Goal: Task Accomplishment & Management: Complete application form

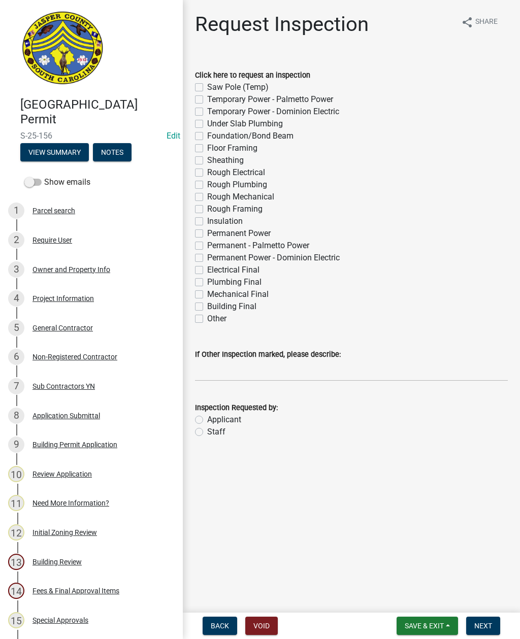
click at [207, 110] on label "Temporary Power - Dominion Electric" at bounding box center [273, 112] width 132 height 12
click at [207, 110] on input "Temporary Power - Dominion Electric" at bounding box center [210, 109] width 7 height 7
checkbox input "true"
checkbox input "false"
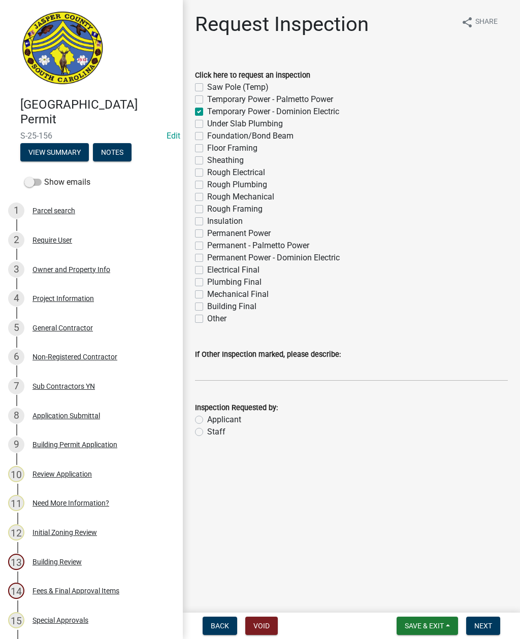
checkbox input "true"
checkbox input "false"
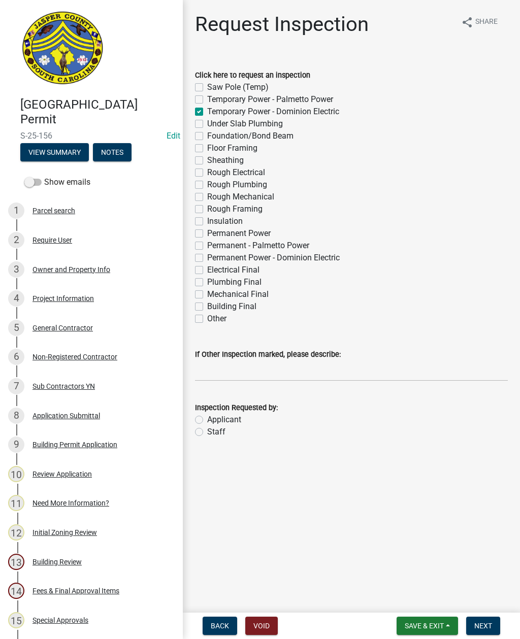
checkbox input "false"
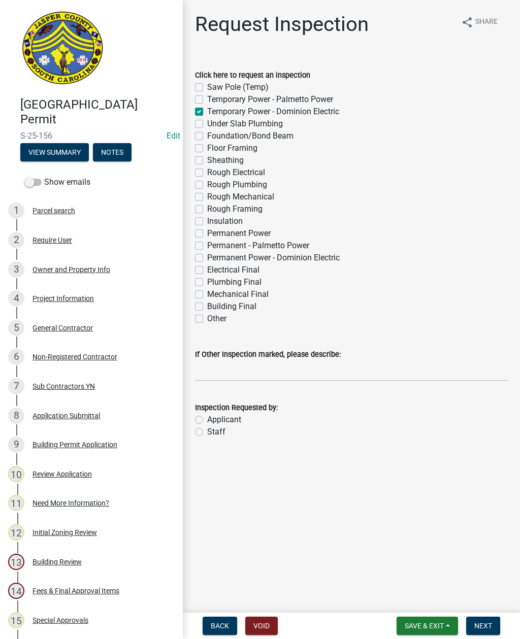
checkbox input "false"
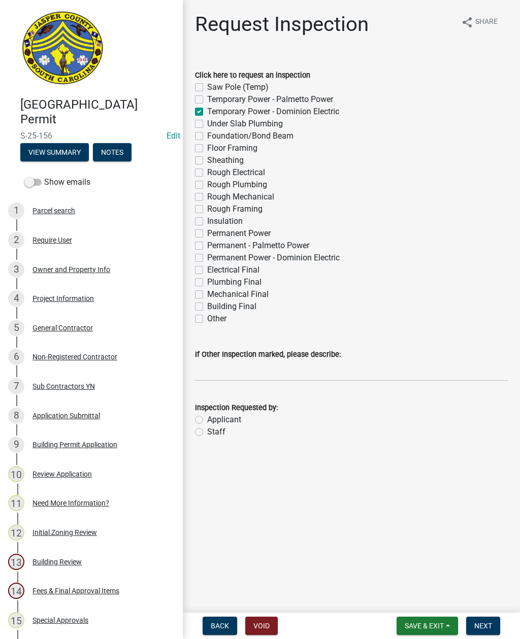
checkbox input "false"
click at [207, 428] on label "Staff" at bounding box center [216, 432] width 18 height 12
click at [207, 428] on input "Staff" at bounding box center [210, 429] width 7 height 7
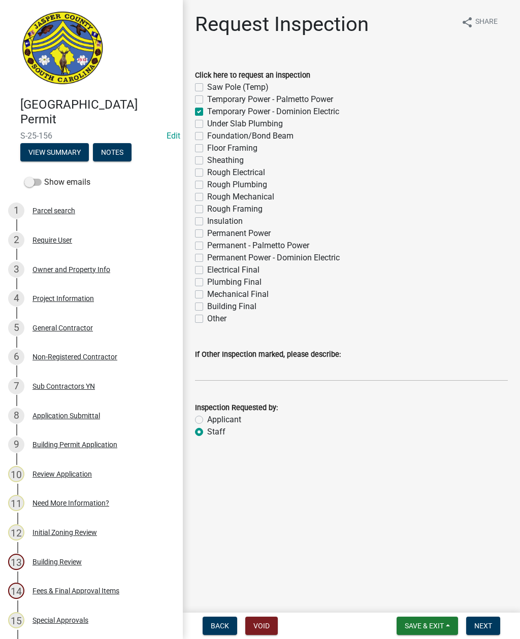
radio input "true"
click at [233, 368] on input "If Other Inspection marked, please describe:" at bounding box center [351, 370] width 313 height 21
type input "Do not add to schedule"
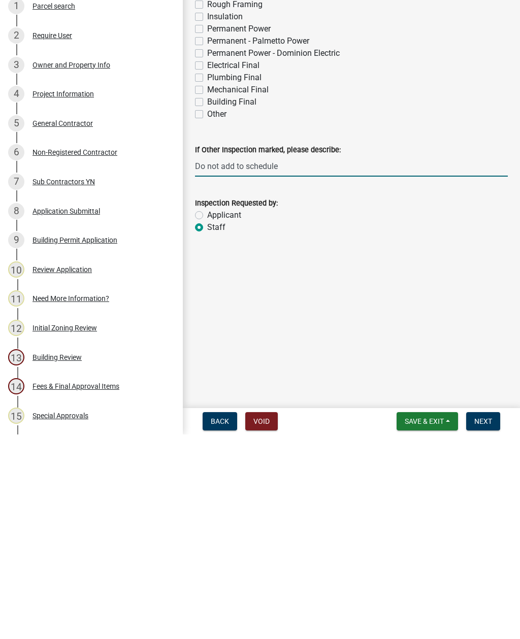
click at [484, 617] on button "Next" at bounding box center [483, 626] width 34 height 18
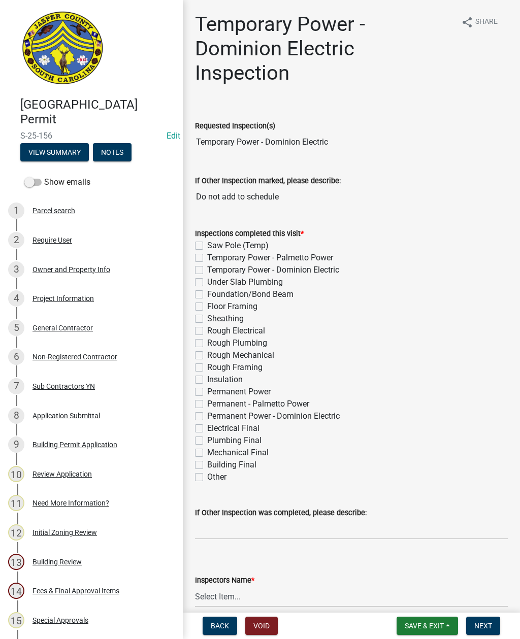
click at [207, 267] on label "Temporary Power - Dominion Electric" at bounding box center [273, 270] width 132 height 12
click at [207, 267] on input "Temporary Power - Dominion Electric" at bounding box center [210, 267] width 7 height 7
checkbox input "true"
checkbox input "false"
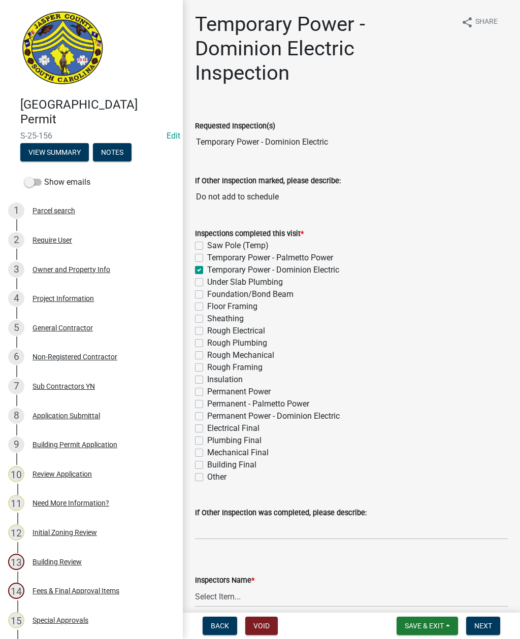
checkbox input "true"
checkbox input "false"
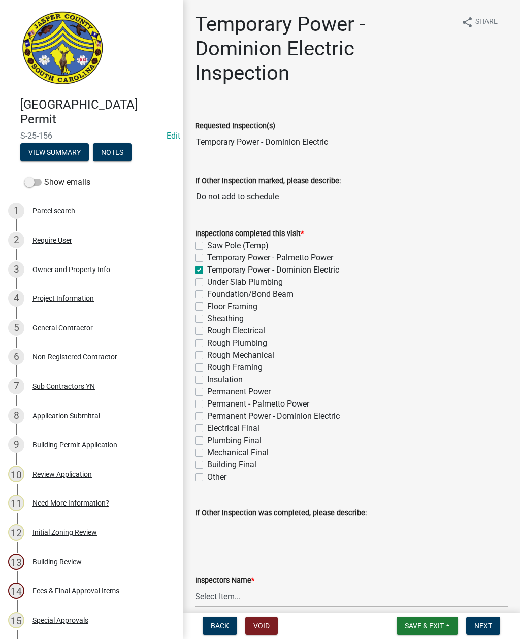
checkbox input "false"
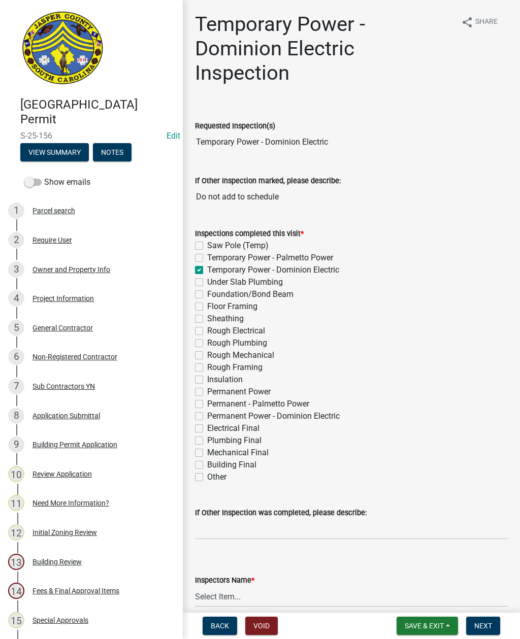
checkbox input "false"
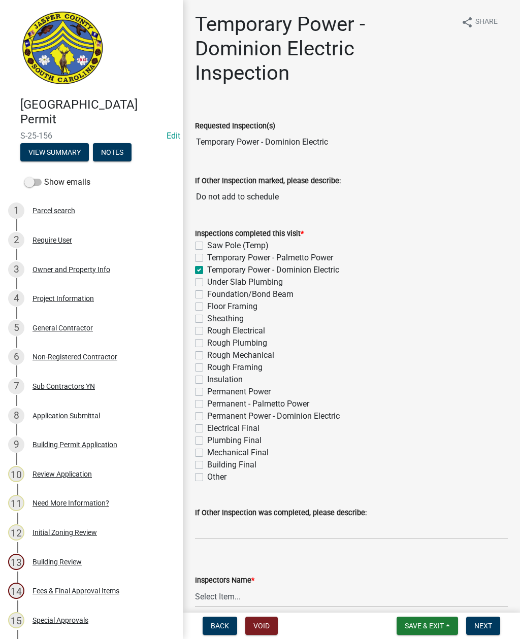
checkbox input "false"
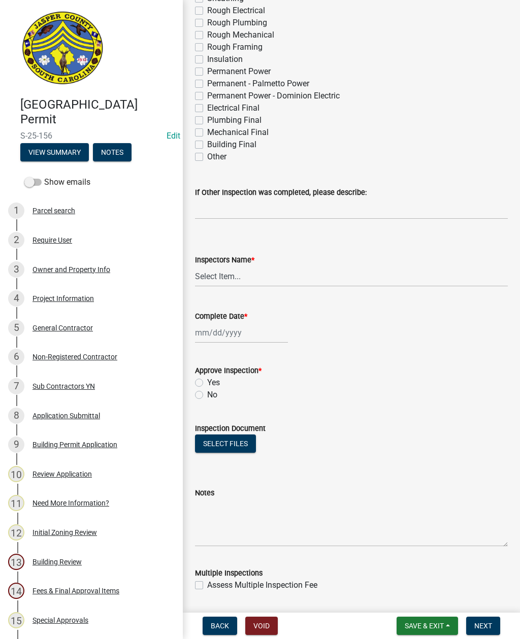
scroll to position [321, 0]
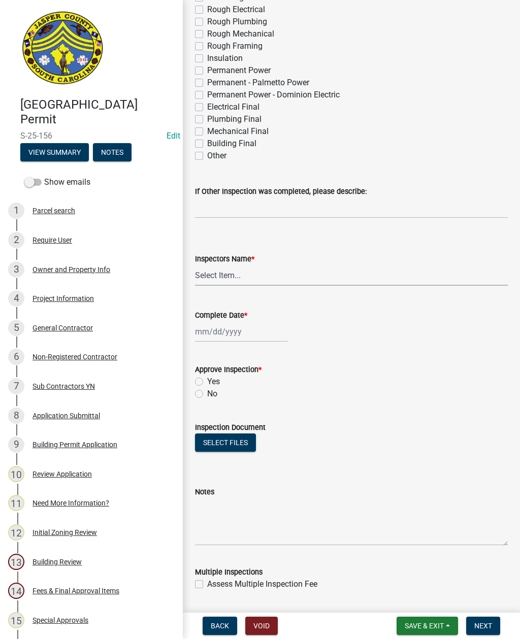
click at [212, 275] on select "Select Item... [EMAIL_ADDRESS][DOMAIN_NAME] ([PERSON_NAME] ) rcampbell ([PERSON…" at bounding box center [351, 275] width 313 height 21
select select "2d9ba1e5-2fdd-4b15-98d0-073dcbeb5880"
click at [230, 331] on div at bounding box center [241, 331] width 93 height 21
select select "8"
select select "2025"
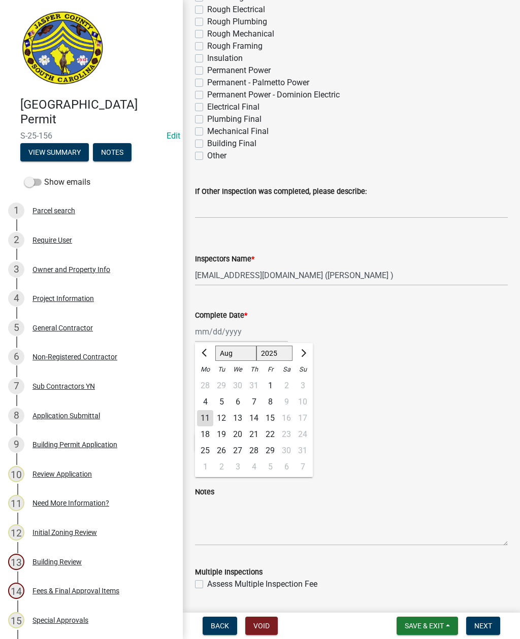
click at [207, 416] on div "11" at bounding box center [205, 418] width 16 height 16
type input "[DATE]"
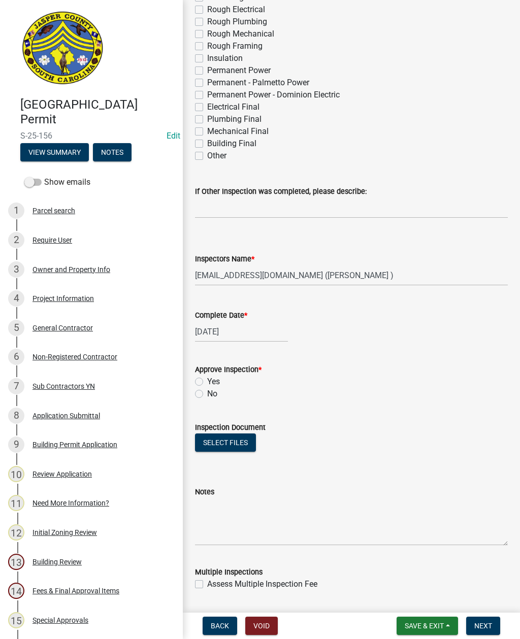
click at [207, 379] on label "Yes" at bounding box center [213, 382] width 13 height 12
click at [207, 379] on input "Yes" at bounding box center [210, 379] width 7 height 7
radio input "true"
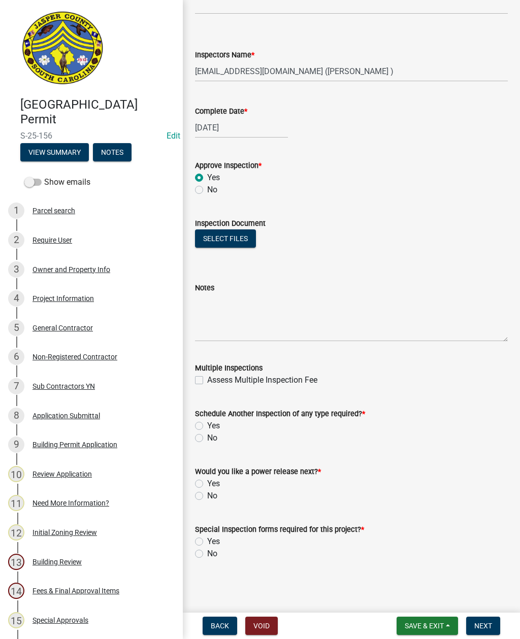
scroll to position [525, 0]
click at [207, 422] on label "Yes" at bounding box center [213, 426] width 13 height 12
click at [207, 422] on input "Yes" at bounding box center [210, 423] width 7 height 7
radio input "true"
click at [207, 482] on label "Yes" at bounding box center [213, 484] width 13 height 12
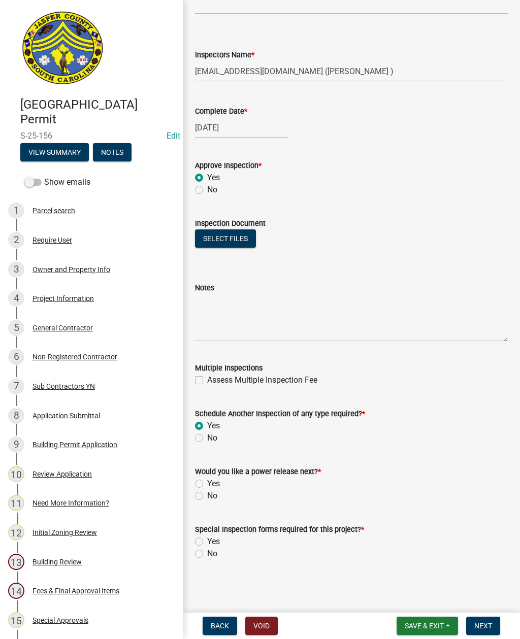
click at [207, 482] on input "Yes" at bounding box center [210, 481] width 7 height 7
radio input "true"
click at [207, 553] on label "No" at bounding box center [212, 554] width 10 height 12
click at [207, 553] on input "No" at bounding box center [210, 551] width 7 height 7
radio input "true"
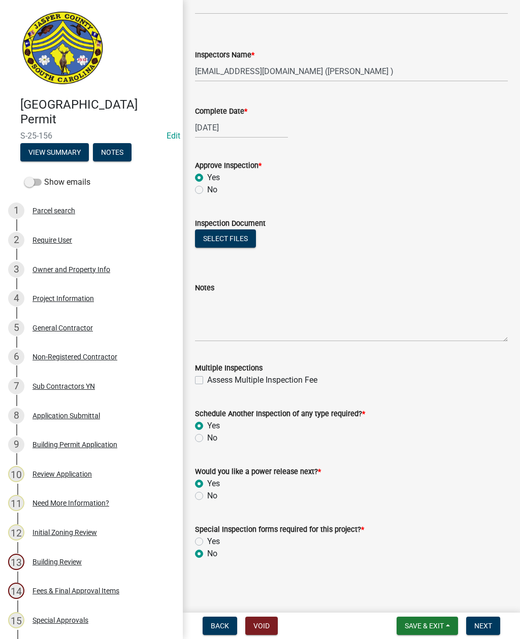
click at [486, 623] on span "Next" at bounding box center [483, 626] width 18 height 8
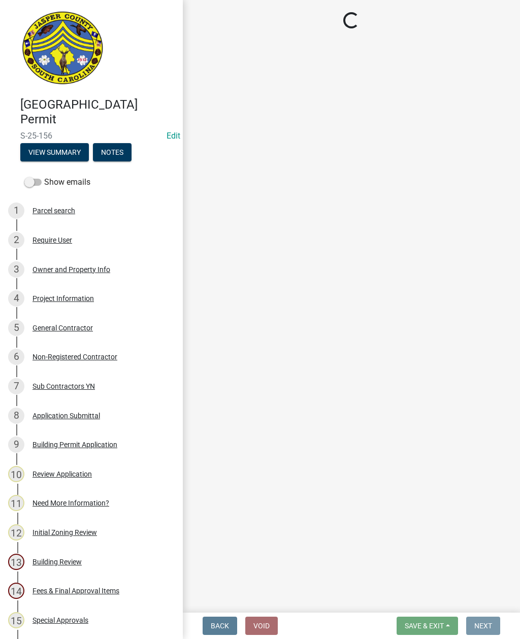
scroll to position [0, 0]
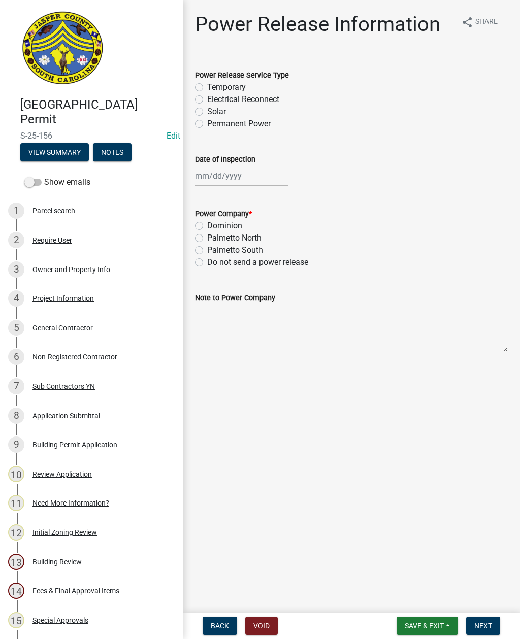
click at [207, 86] on label "Temporary" at bounding box center [226, 87] width 39 height 12
click at [207, 86] on input "Temporary" at bounding box center [210, 84] width 7 height 7
radio input "true"
click at [254, 173] on div at bounding box center [241, 175] width 93 height 21
select select "8"
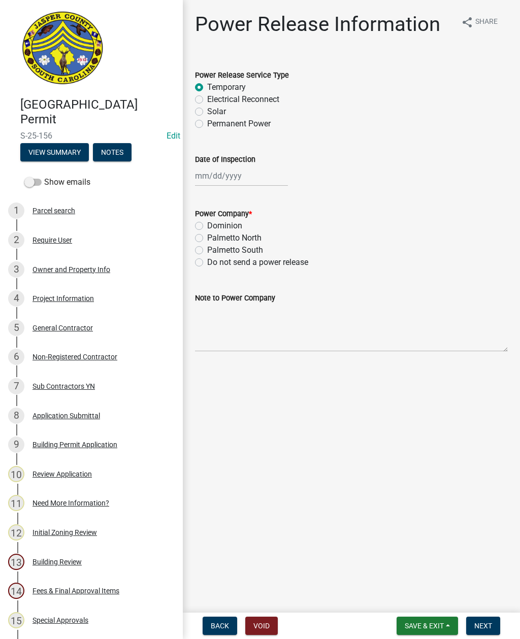
select select "2025"
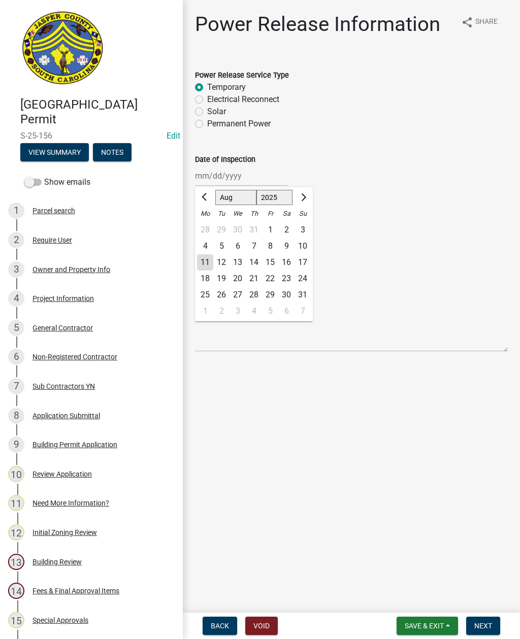
click at [202, 261] on div "11" at bounding box center [205, 262] width 16 height 16
type input "[DATE]"
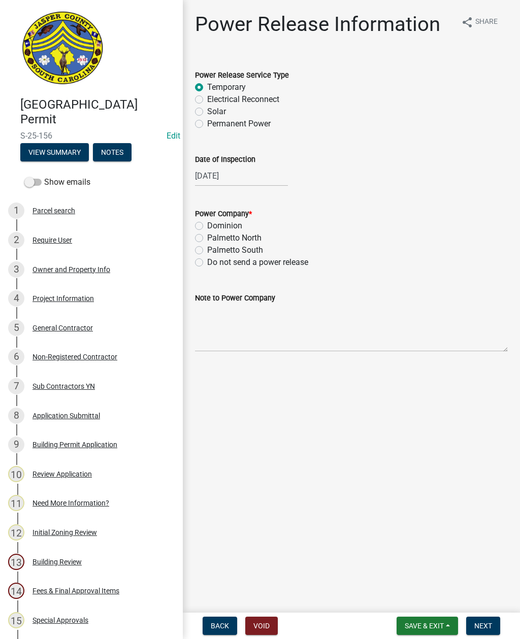
click at [207, 226] on label "Dominion" at bounding box center [224, 226] width 35 height 12
click at [207, 226] on input "Dominion" at bounding box center [210, 223] width 7 height 7
radio input "true"
click at [250, 333] on textarea "Note to Power Company" at bounding box center [351, 328] width 313 height 48
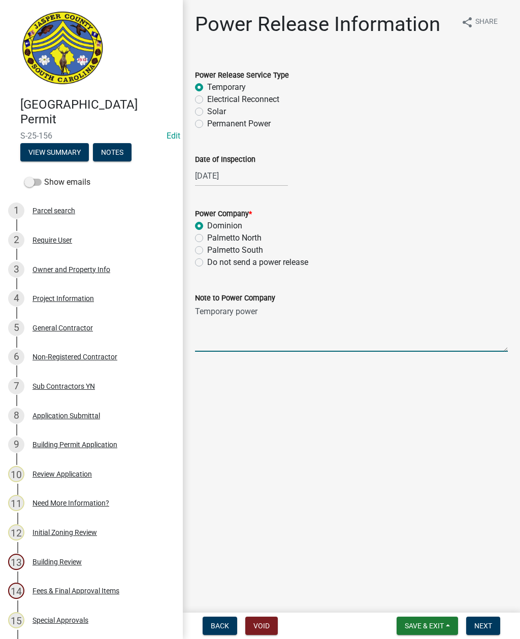
type textarea "Temporary power for well"
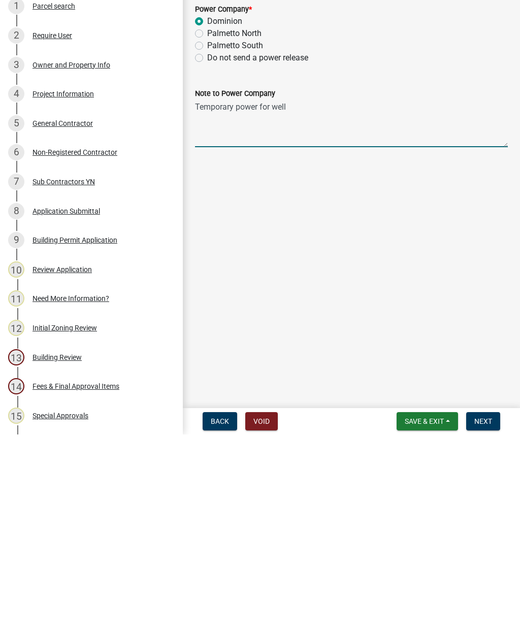
click at [487, 622] on span "Next" at bounding box center [483, 626] width 18 height 8
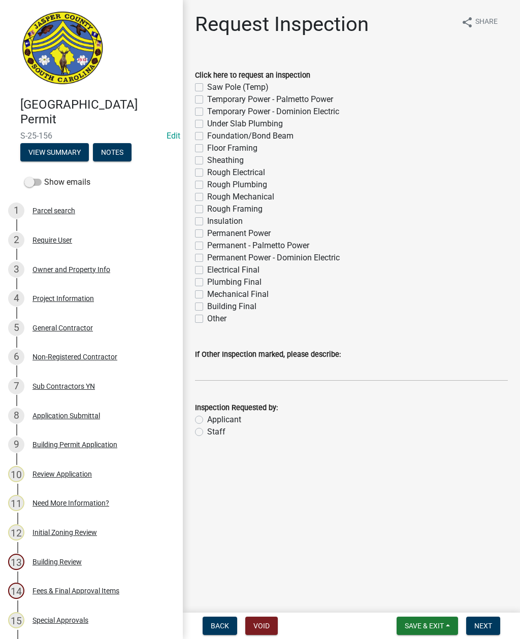
click at [427, 625] on span "Save & Exit" at bounding box center [423, 626] width 39 height 8
click at [411, 599] on button "Save & Exit" at bounding box center [417, 599] width 81 height 24
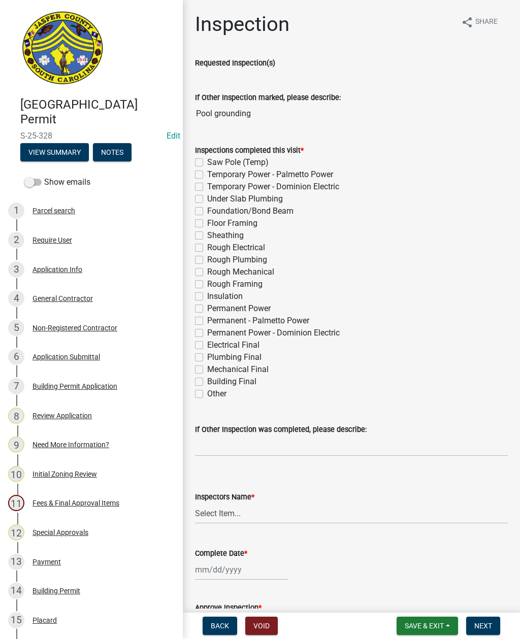
click at [207, 395] on label "Other" at bounding box center [216, 394] width 19 height 12
click at [207, 394] on input "Other" at bounding box center [210, 391] width 7 height 7
checkbox input "true"
checkbox input "false"
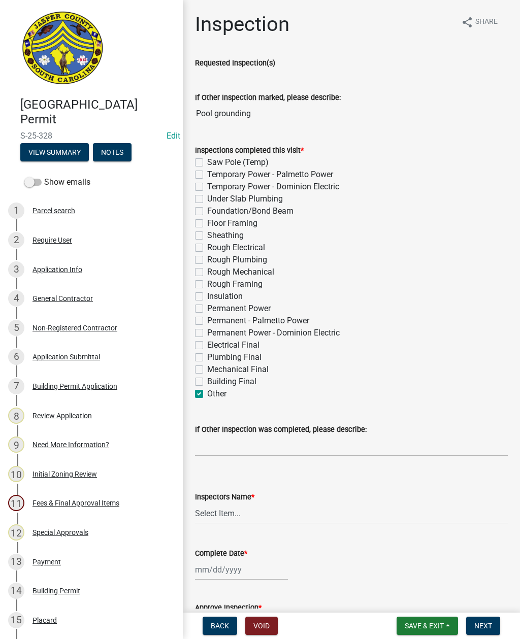
checkbox input "false"
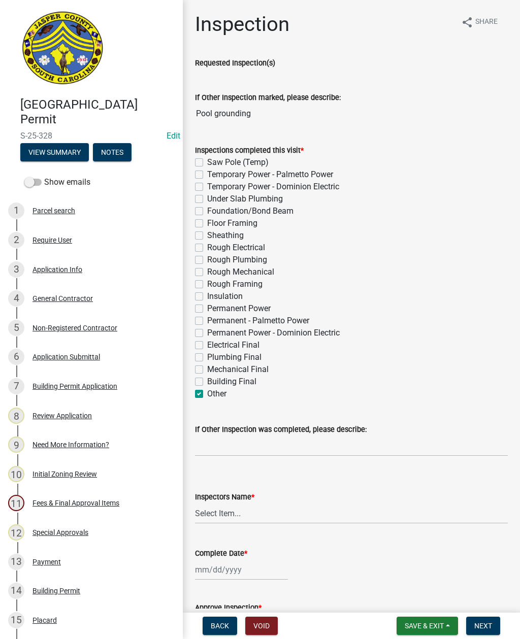
checkbox input "false"
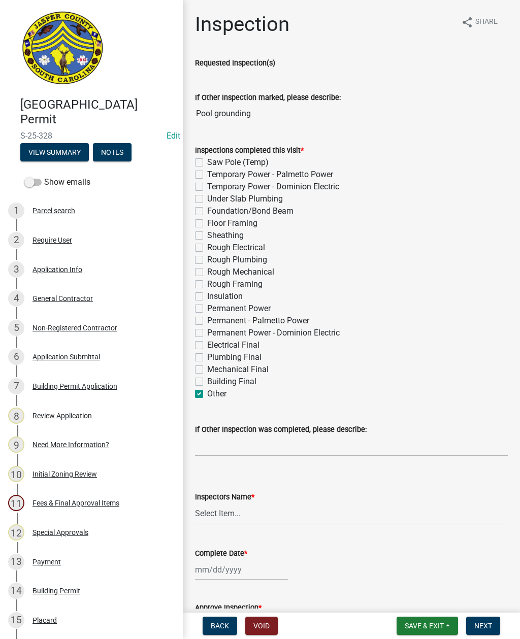
checkbox input "false"
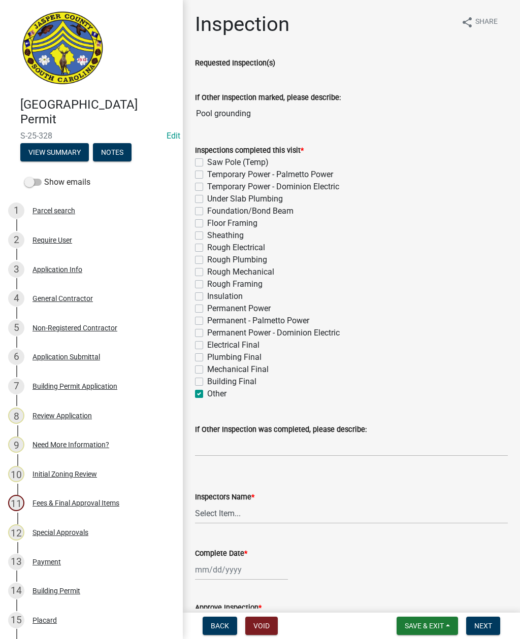
checkbox input "false"
checkbox input "true"
click at [226, 443] on input "If Other Inspection was completed, please describe:" at bounding box center [351, 445] width 313 height 21
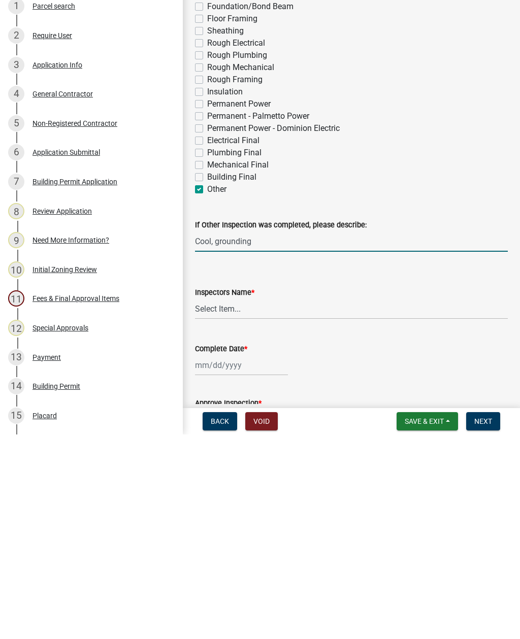
click at [206, 435] on input "Cool, grounding" at bounding box center [351, 445] width 313 height 21
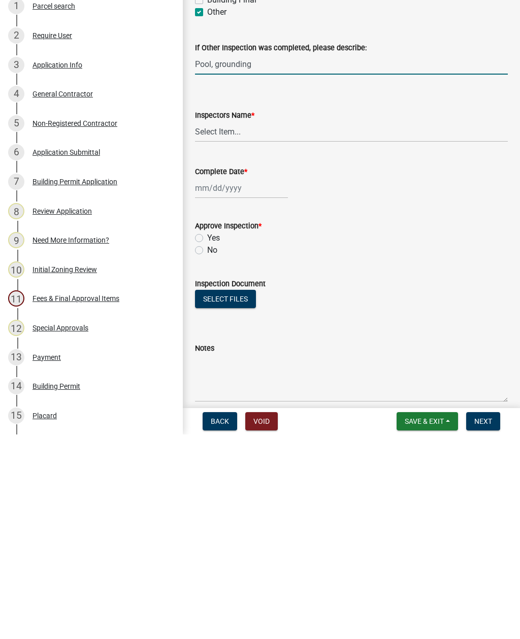
scroll to position [206, 0]
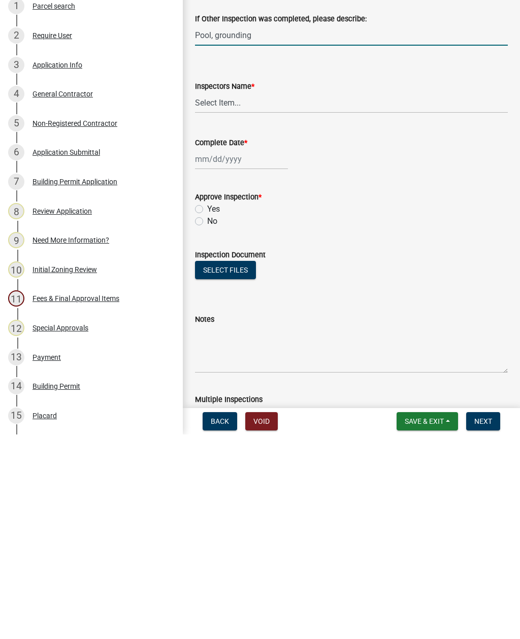
type input "Pool, grounding"
click at [273, 297] on select "Select Item... [EMAIL_ADDRESS][DOMAIN_NAME] ([PERSON_NAME] ) rcampbell ([PERSON…" at bounding box center [351, 307] width 313 height 21
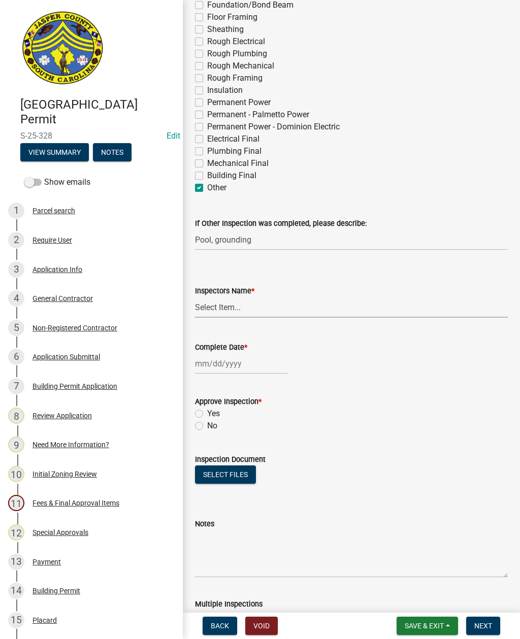
select select "2d9ba1e5-2fdd-4b15-98d0-073dcbeb5880"
click at [238, 364] on div at bounding box center [241, 363] width 93 height 21
select select "8"
select select "2025"
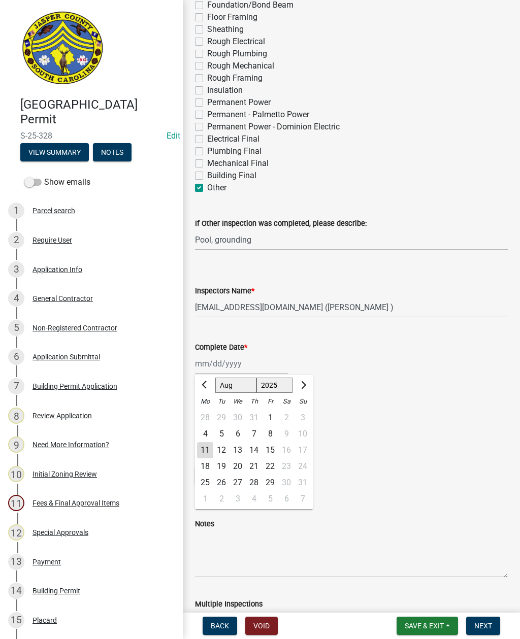
click at [203, 453] on div "11" at bounding box center [205, 450] width 16 height 16
type input "[DATE]"
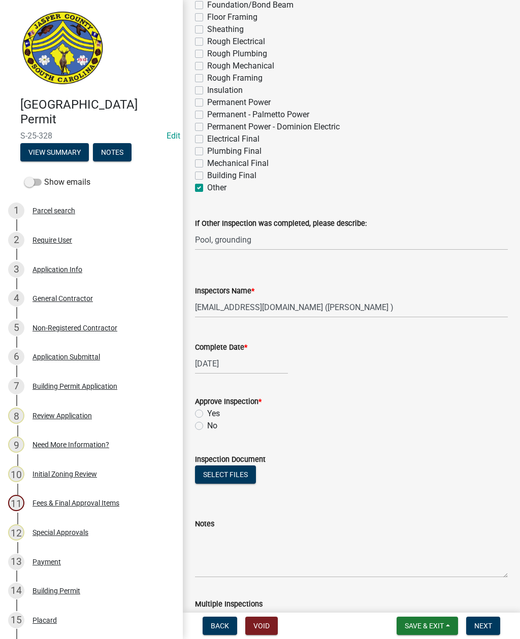
click at [207, 416] on label "Yes" at bounding box center [213, 414] width 13 height 12
click at [207, 414] on input "Yes" at bounding box center [210, 411] width 7 height 7
radio input "true"
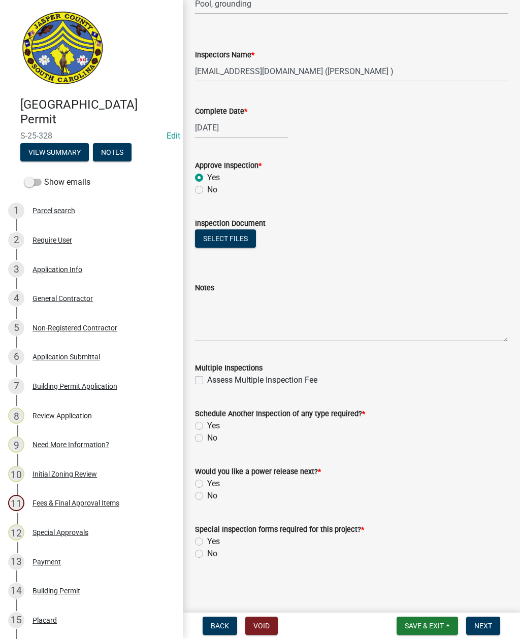
scroll to position [442, 0]
click at [207, 428] on label "Yes" at bounding box center [213, 426] width 13 height 12
click at [207, 426] on input "Yes" at bounding box center [210, 423] width 7 height 7
radio input "true"
click at [207, 499] on label "No" at bounding box center [212, 496] width 10 height 12
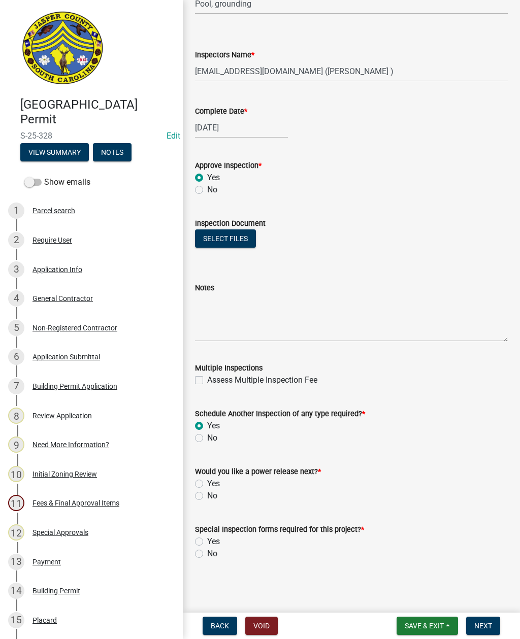
click at [207, 496] on input "No" at bounding box center [210, 493] width 7 height 7
radio input "true"
click at [207, 553] on label "No" at bounding box center [212, 554] width 10 height 12
click at [207, 553] on input "No" at bounding box center [210, 551] width 7 height 7
radio input "true"
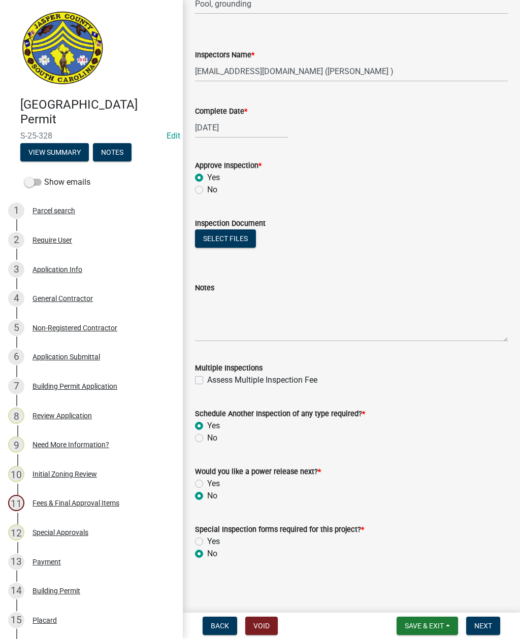
click at [484, 623] on span "Next" at bounding box center [483, 626] width 18 height 8
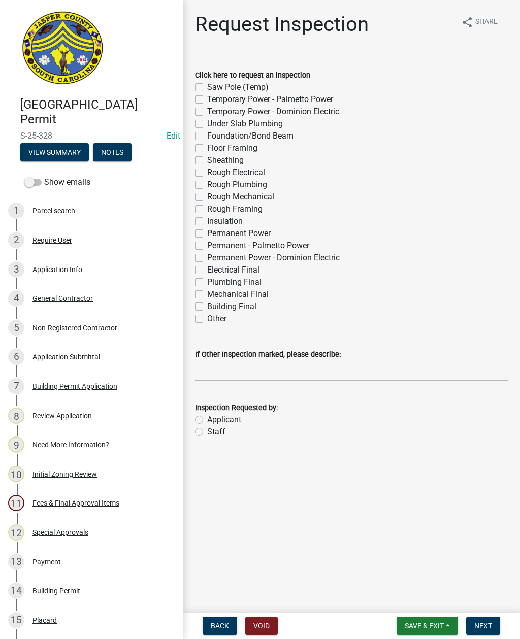
click at [432, 623] on span "Save & Exit" at bounding box center [423, 626] width 39 height 8
click at [407, 602] on button "Save & Exit" at bounding box center [417, 599] width 81 height 24
